Goal: Check status: Check status

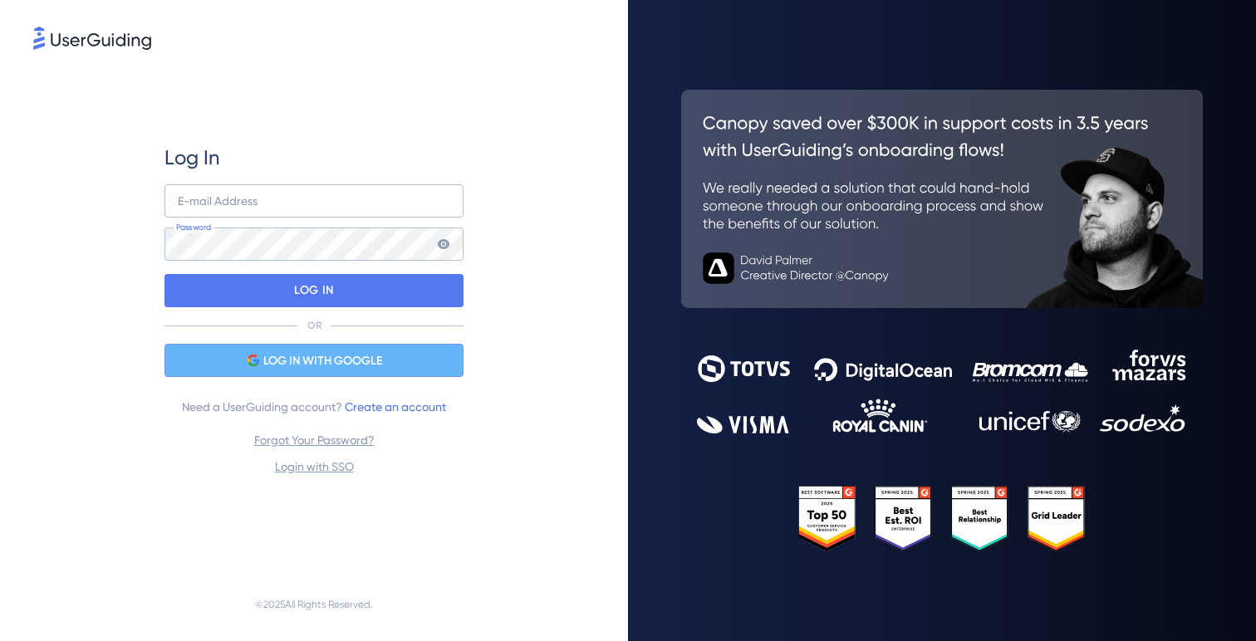
click at [380, 364] on span "LOG IN WITH GOOGLE" at bounding box center [322, 361] width 119 height 20
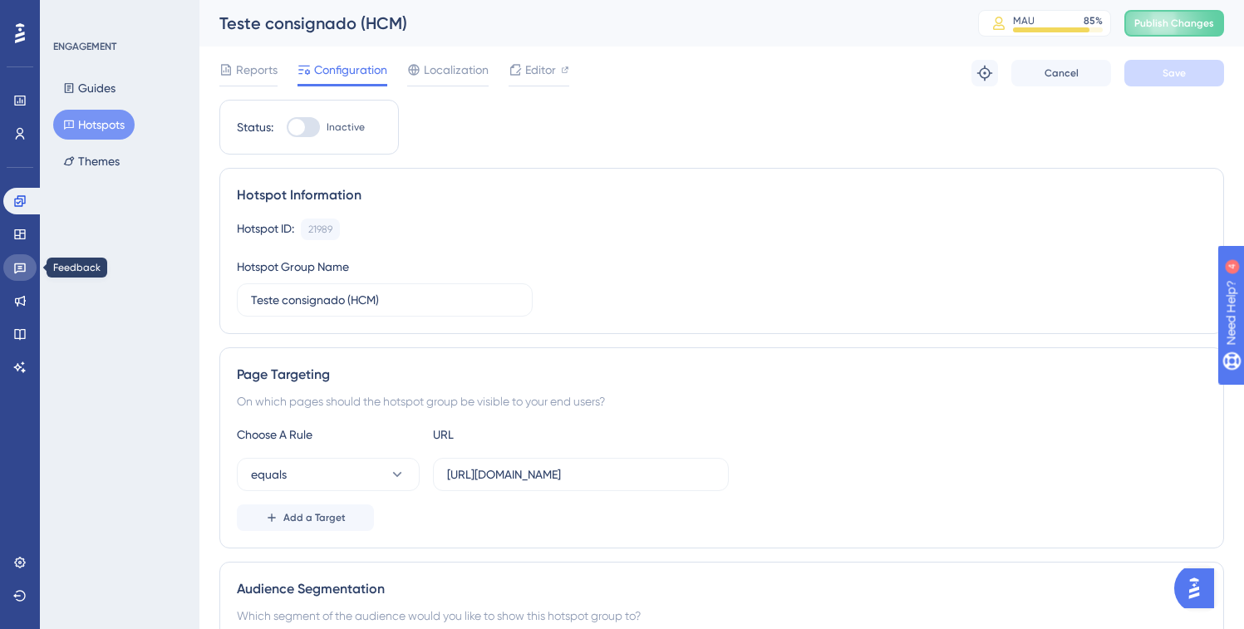
click at [6, 273] on link at bounding box center [19, 267] width 33 height 27
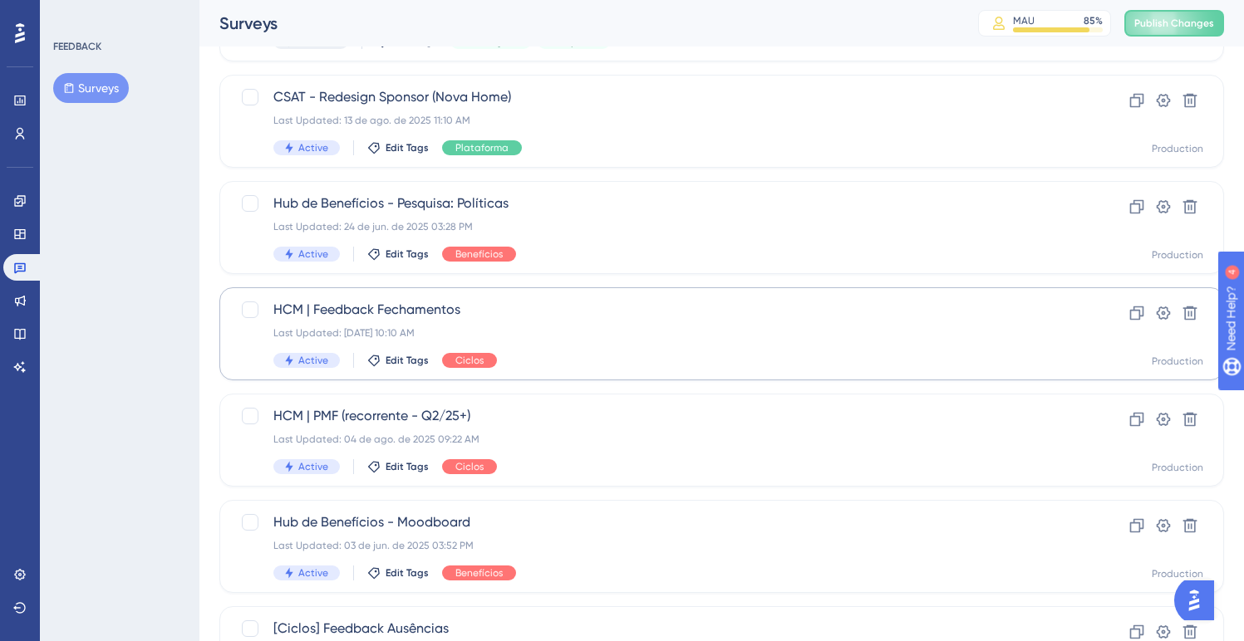
scroll to position [292, 0]
click at [514, 415] on span "HCM | PMF (recorrente - Q2/25+)" at bounding box center [654, 415] width 763 height 20
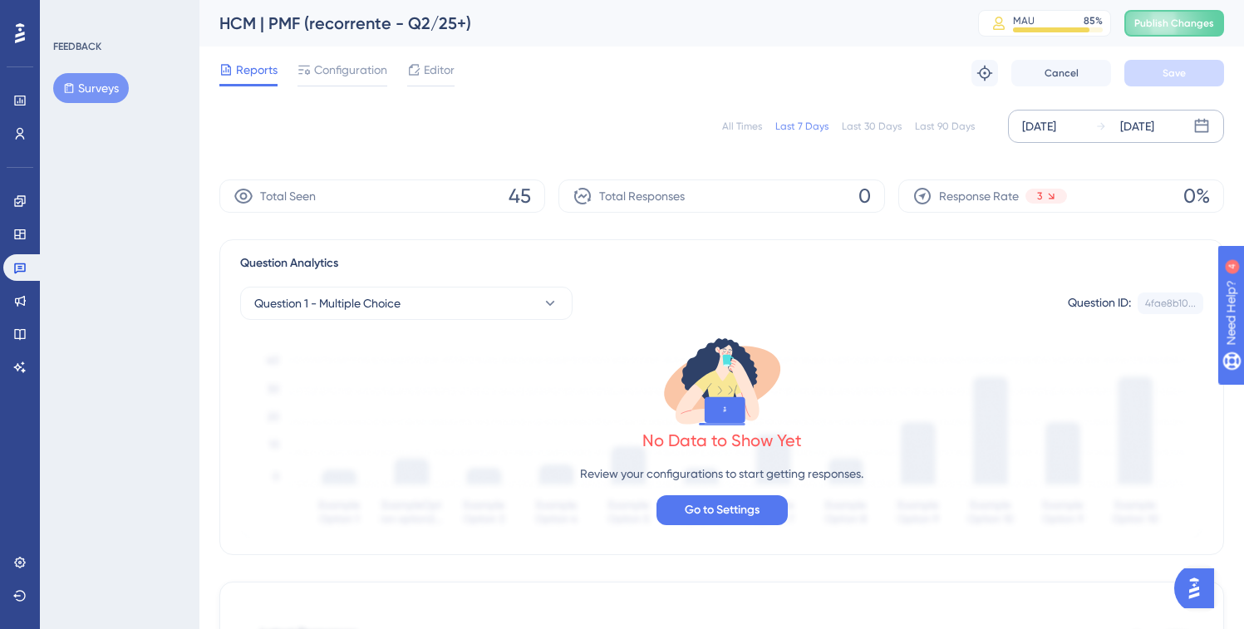
click at [1056, 135] on div "[DATE]" at bounding box center [1039, 126] width 34 height 20
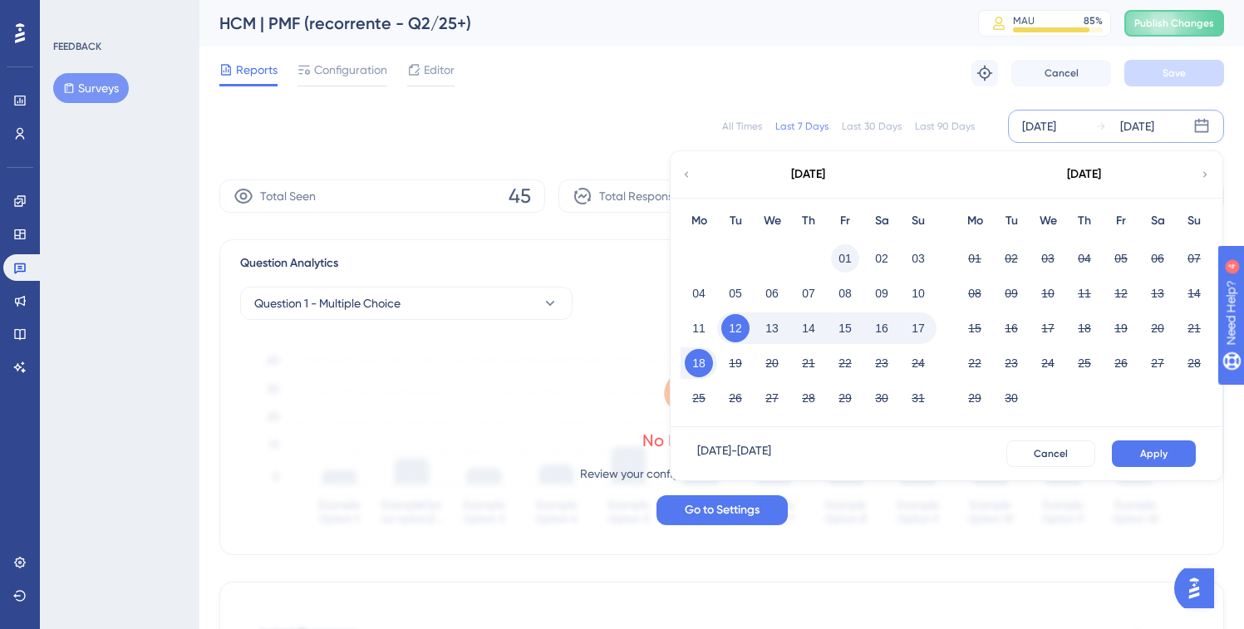
click at [838, 254] on button "01" at bounding box center [845, 258] width 28 height 28
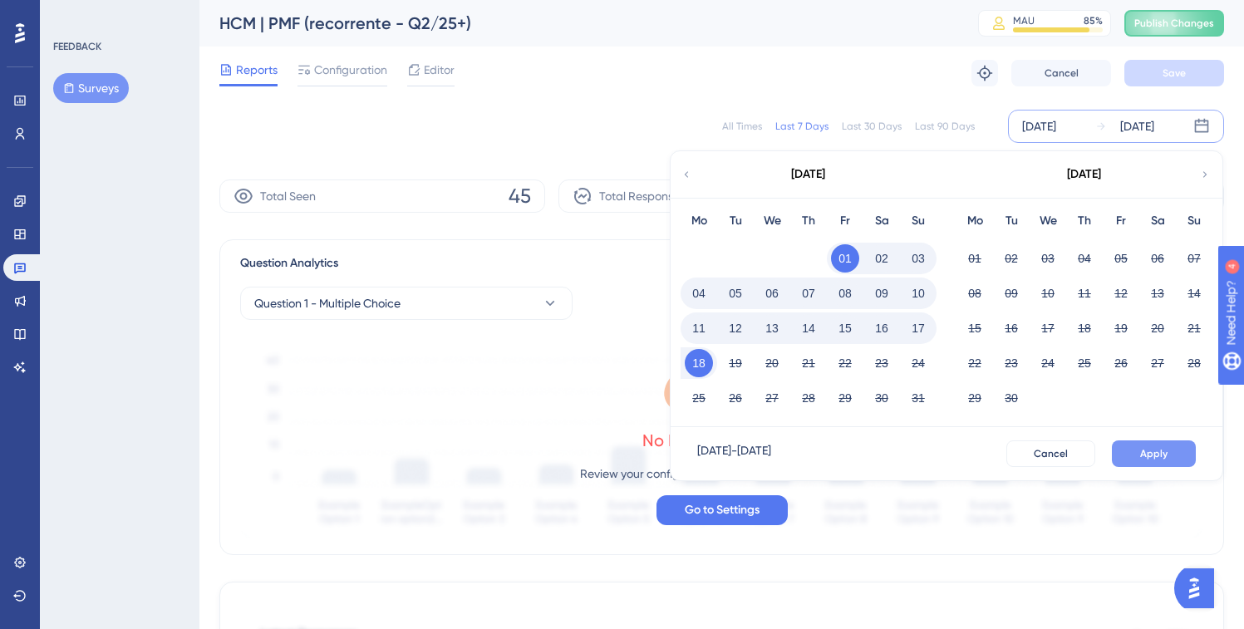
click at [1138, 451] on button "Apply" at bounding box center [1154, 453] width 84 height 27
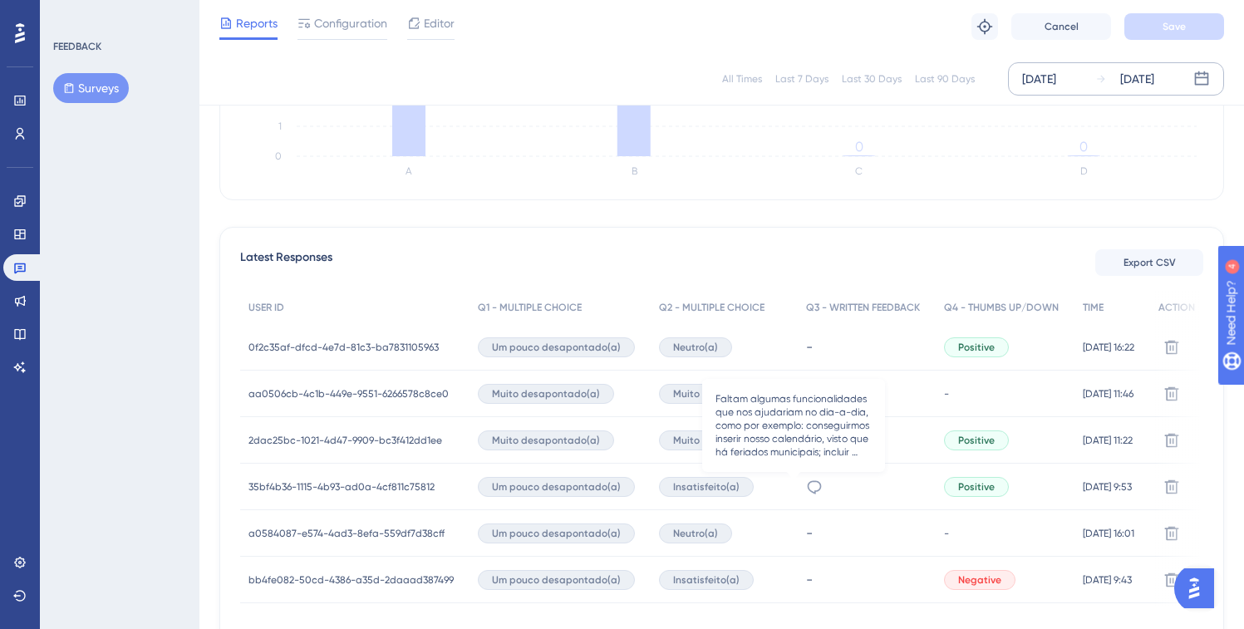
scroll to position [345, 0]
